Goal: Task Accomplishment & Management: Manage account settings

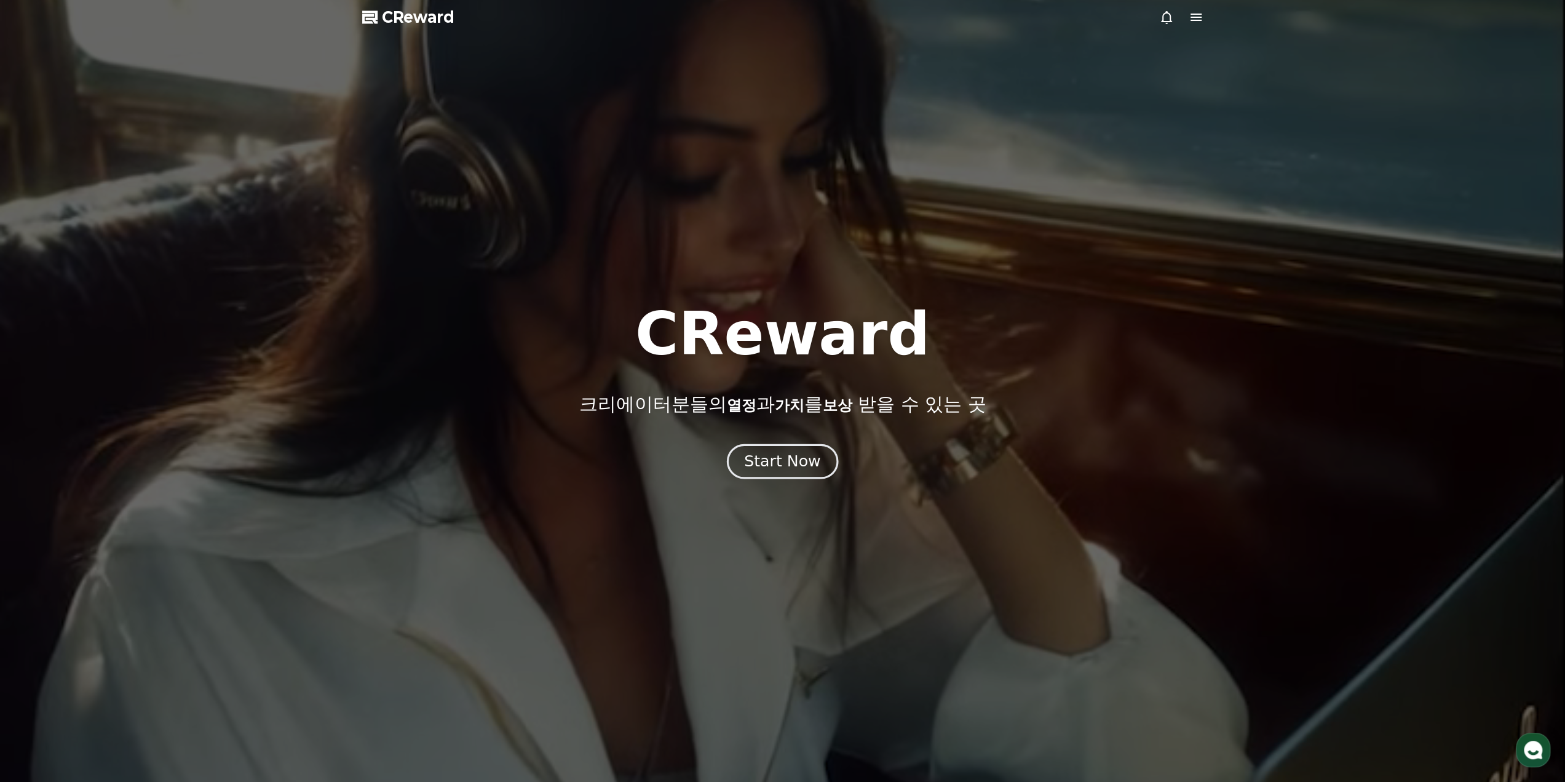
click at [796, 464] on div "Start Now" at bounding box center [782, 461] width 76 height 21
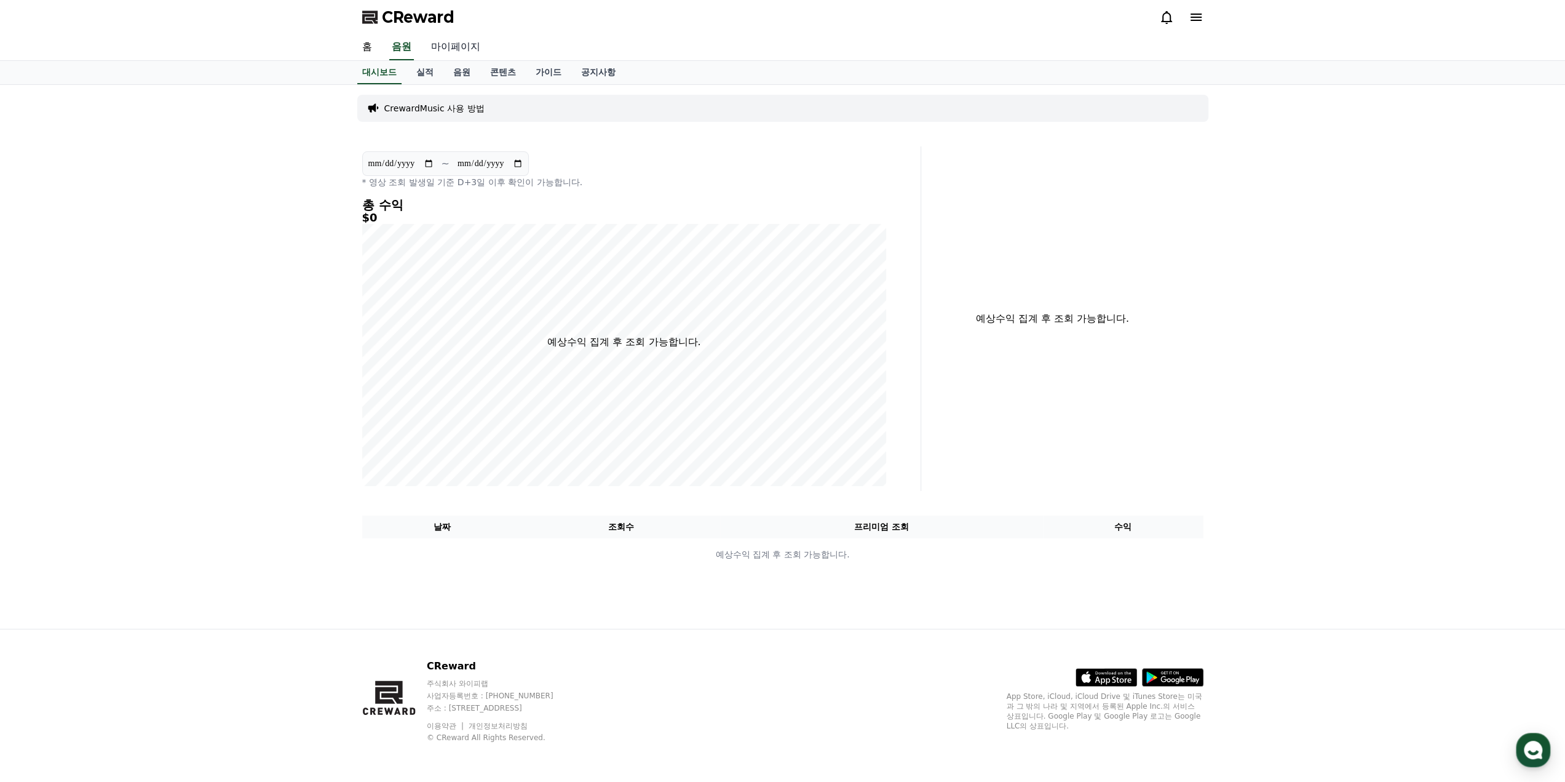
click at [444, 51] on link "마이페이지" at bounding box center [455, 47] width 69 height 26
select select "**********"
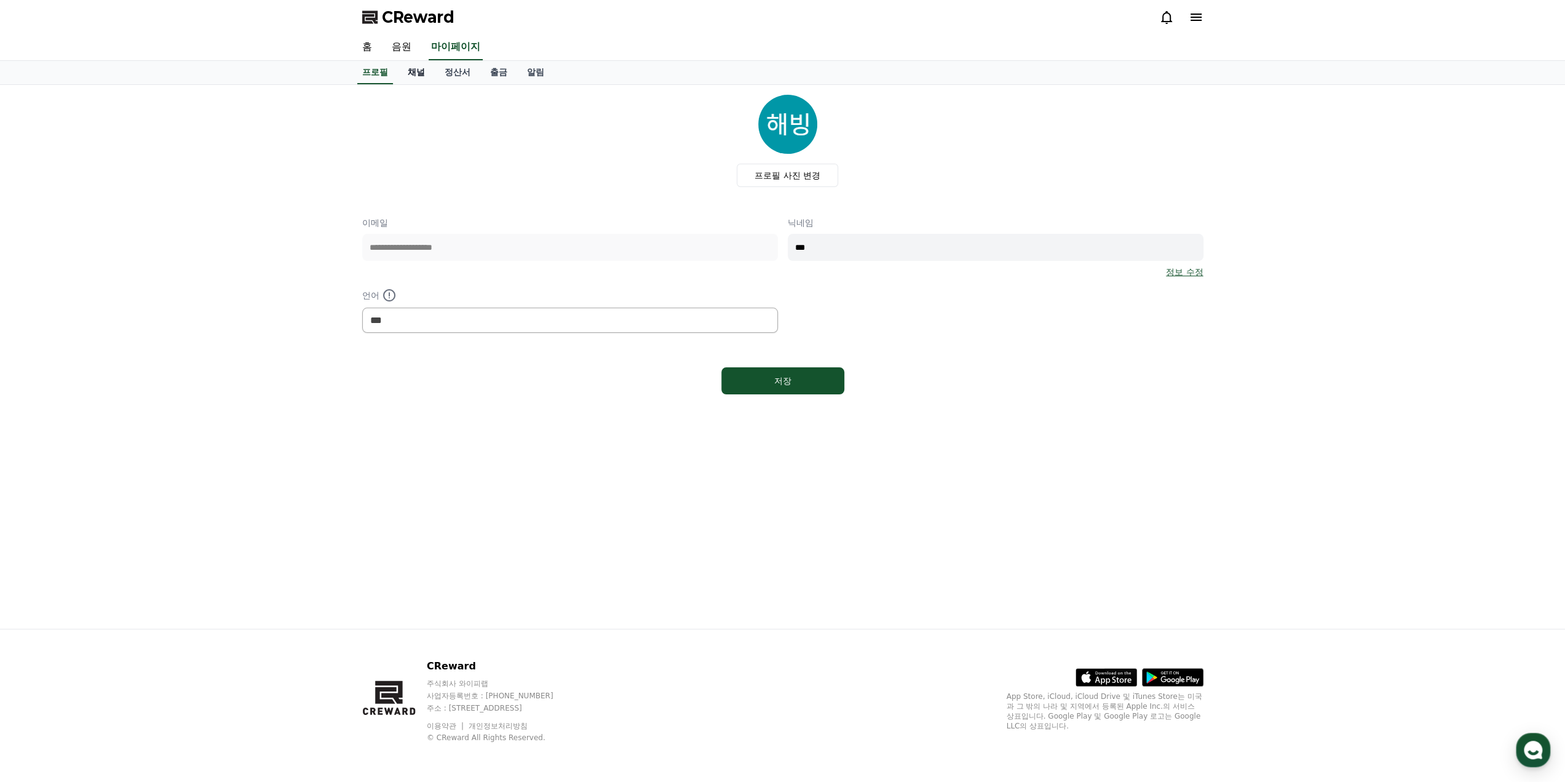
click at [413, 83] on link "채널" at bounding box center [416, 72] width 37 height 23
